Goal: Transaction & Acquisition: Purchase product/service

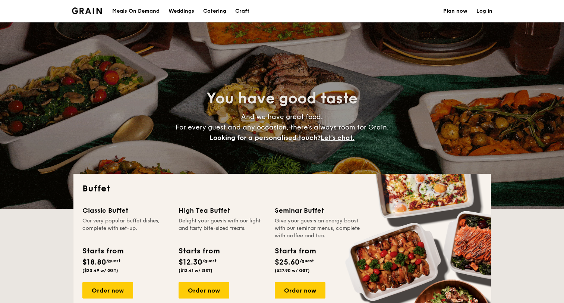
select select
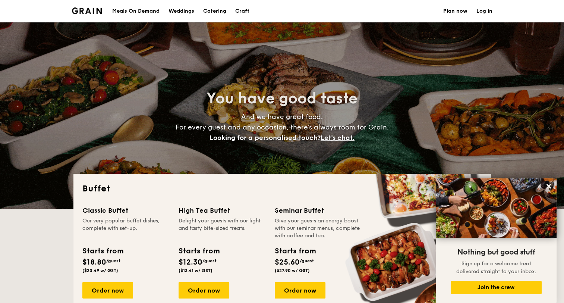
click at [156, 9] on div "Meals On Demand" at bounding box center [135, 11] width 47 height 22
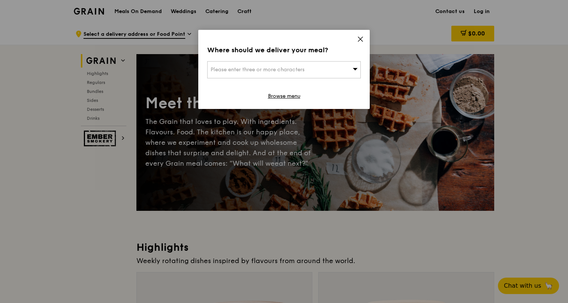
click at [356, 39] on div "Where should we deliver your meal? Please enter three or more characters Browse…" at bounding box center [284, 69] width 172 height 79
click at [359, 36] on icon at bounding box center [360, 39] width 7 height 7
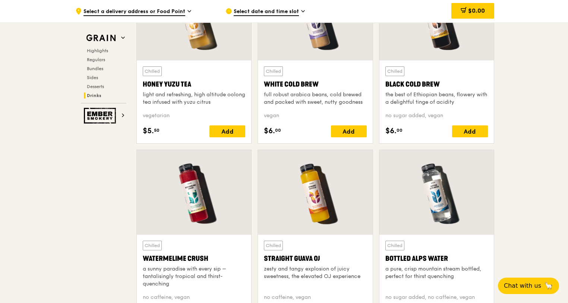
scroll to position [2946, 0]
